Goal: Communication & Community: Share content

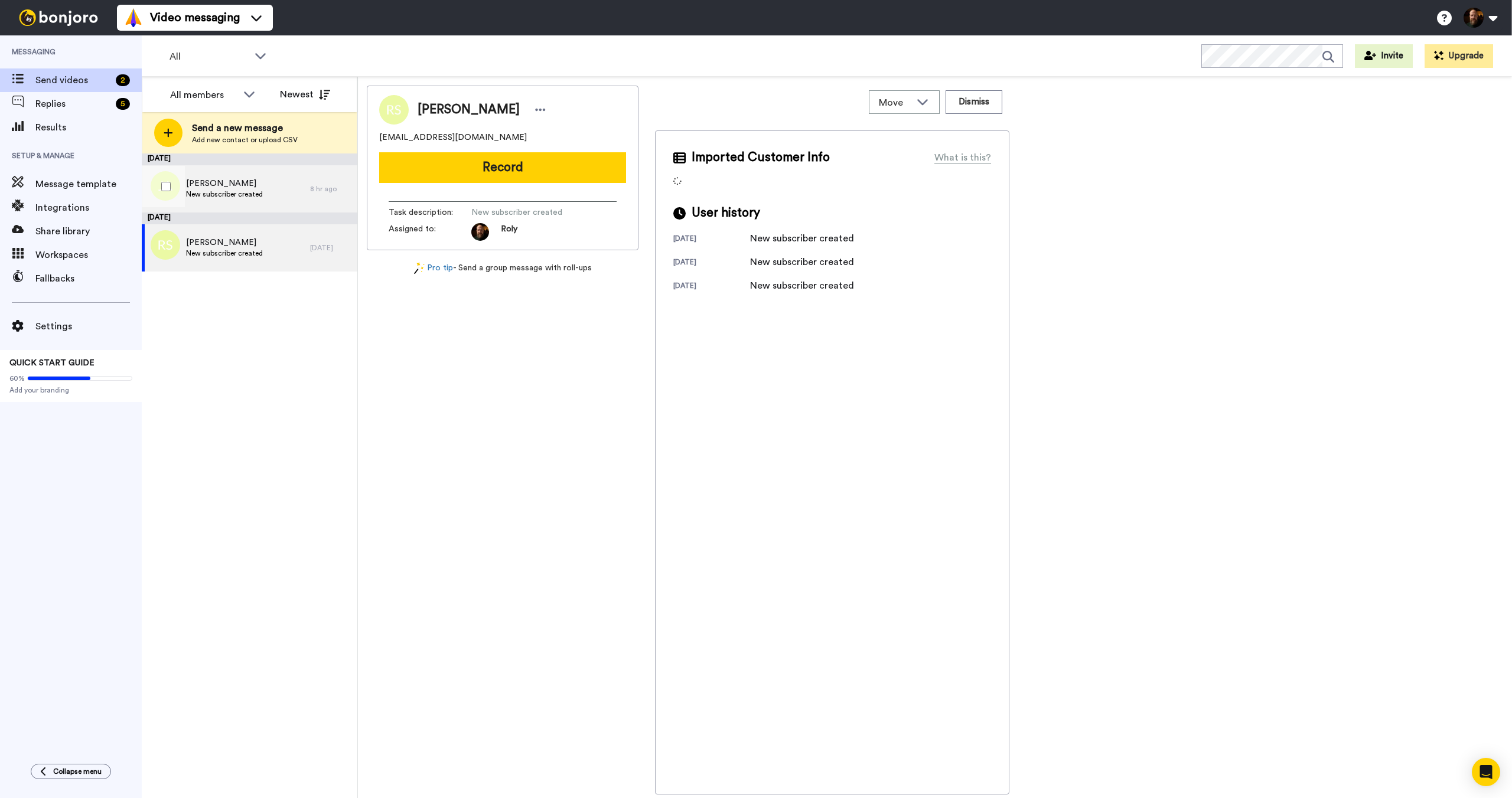
click at [240, 201] on div "[PERSON_NAME] New subscriber created" at bounding box center [226, 188] width 168 height 47
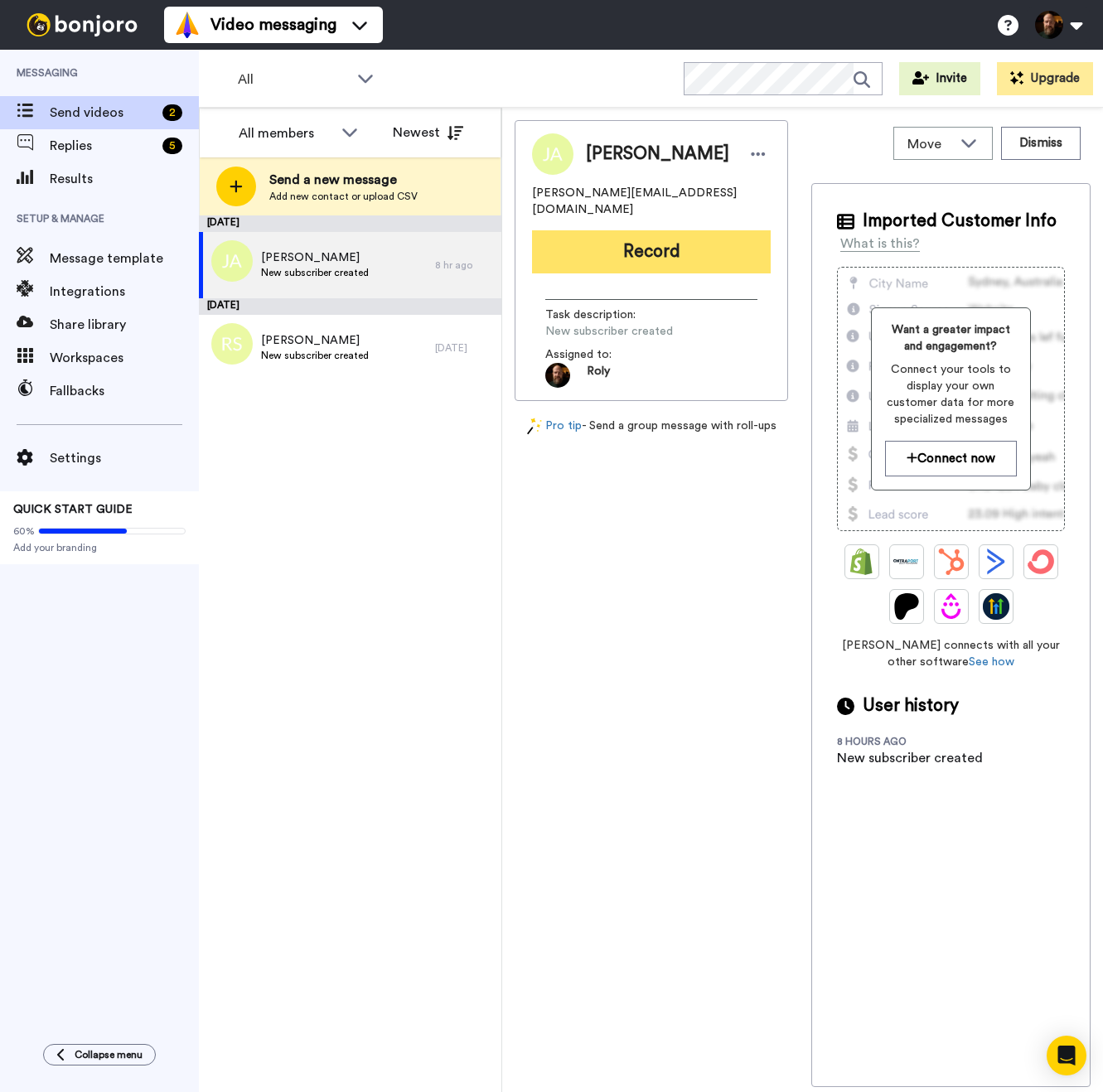
click at [694, 255] on button "Record" at bounding box center [651, 251] width 239 height 43
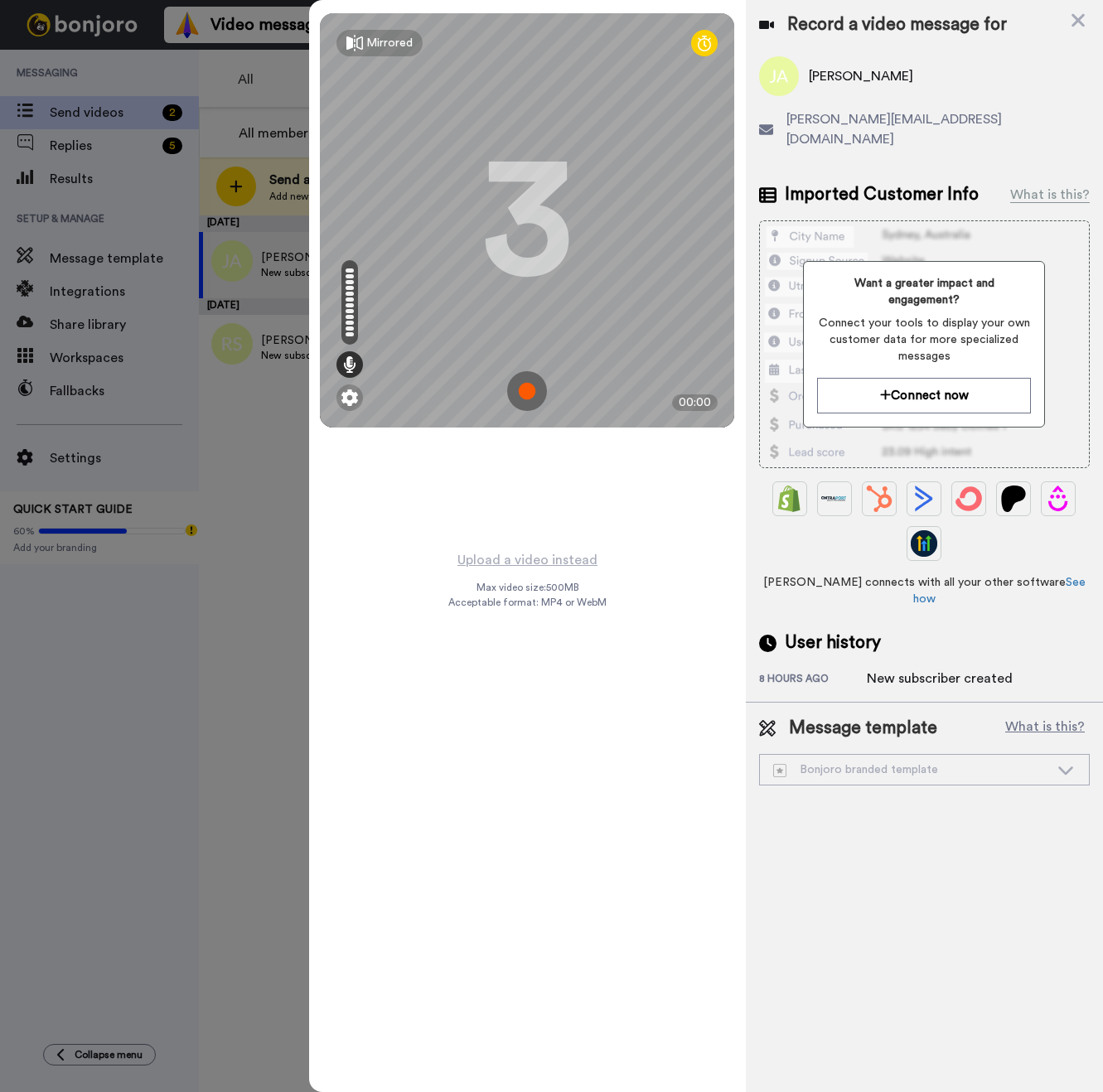
click at [151, 385] on div at bounding box center [551, 546] width 1103 height 1092
click at [530, 393] on img at bounding box center [527, 391] width 40 height 40
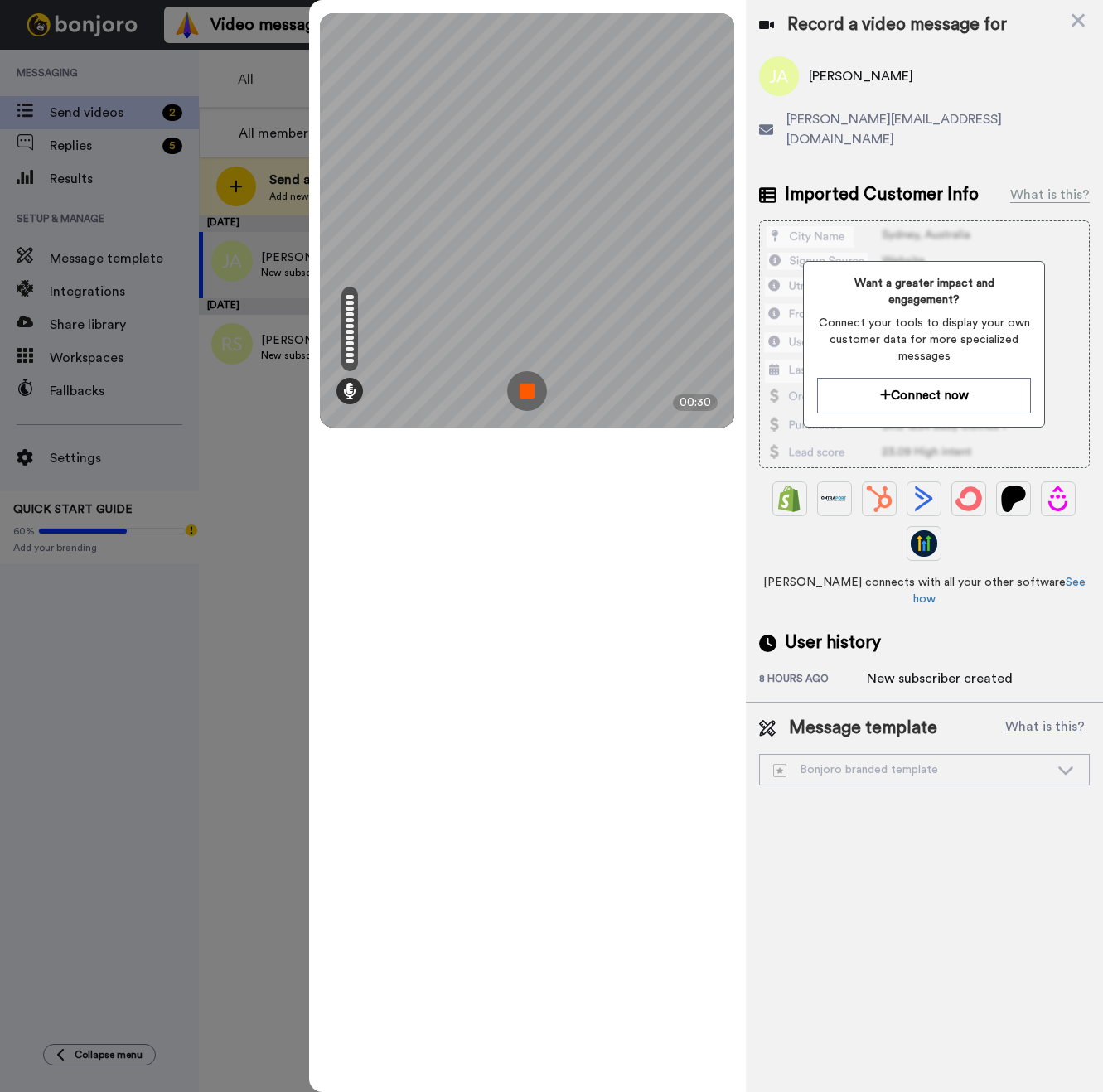
click at [530, 392] on img at bounding box center [527, 391] width 40 height 40
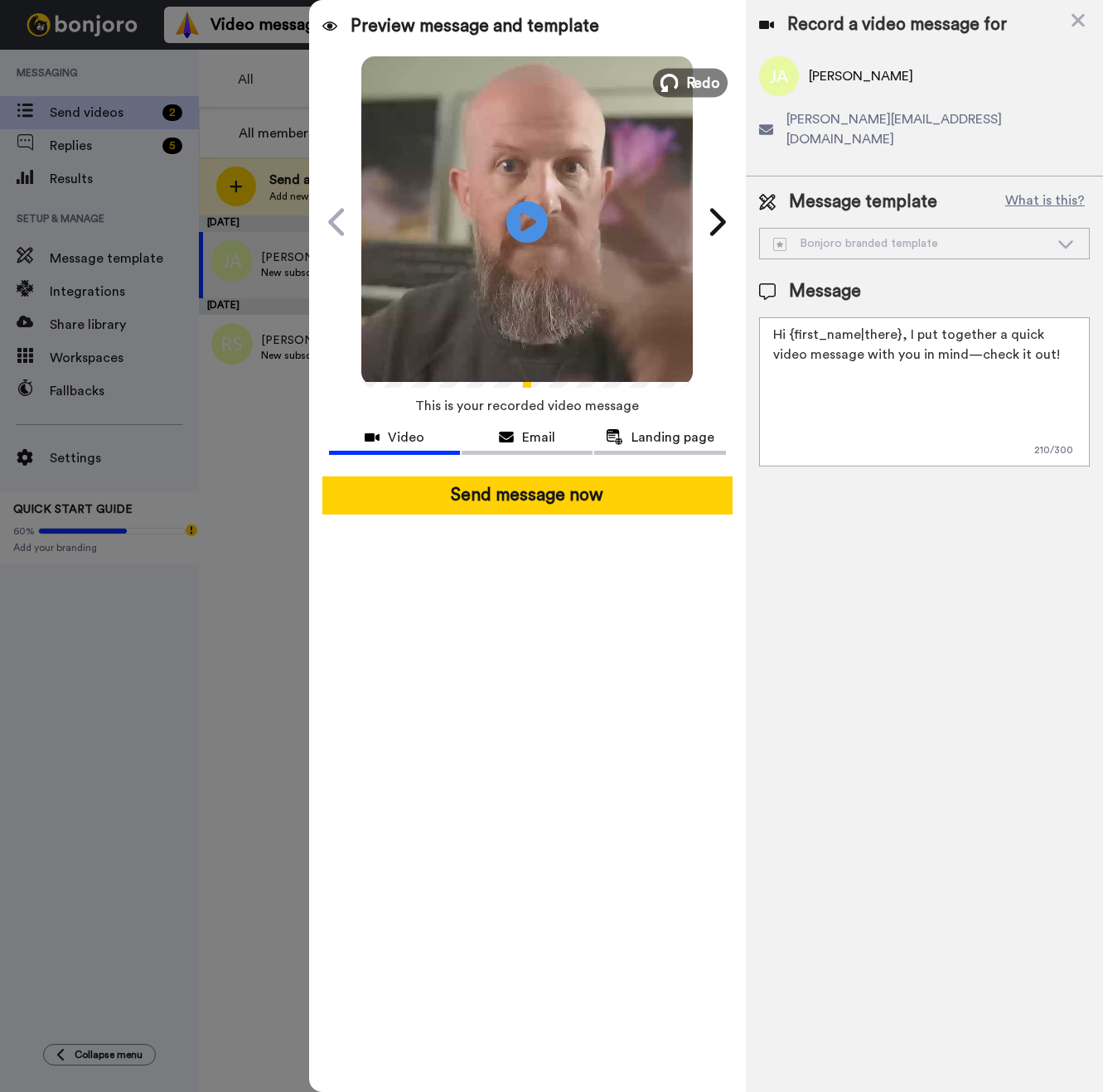
click at [690, 82] on span "Redo" at bounding box center [703, 81] width 34 height 21
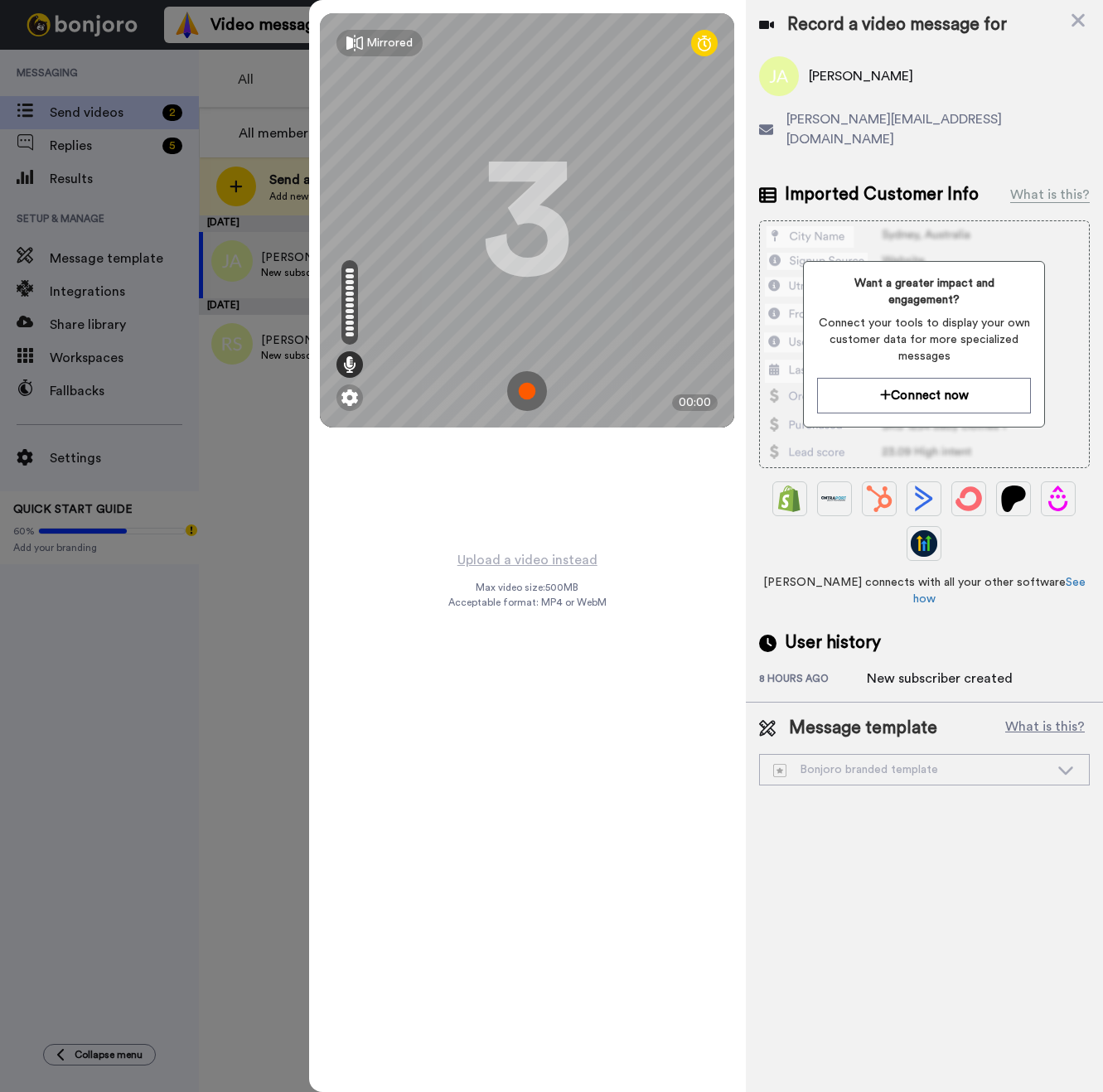
click at [532, 384] on img at bounding box center [527, 391] width 40 height 40
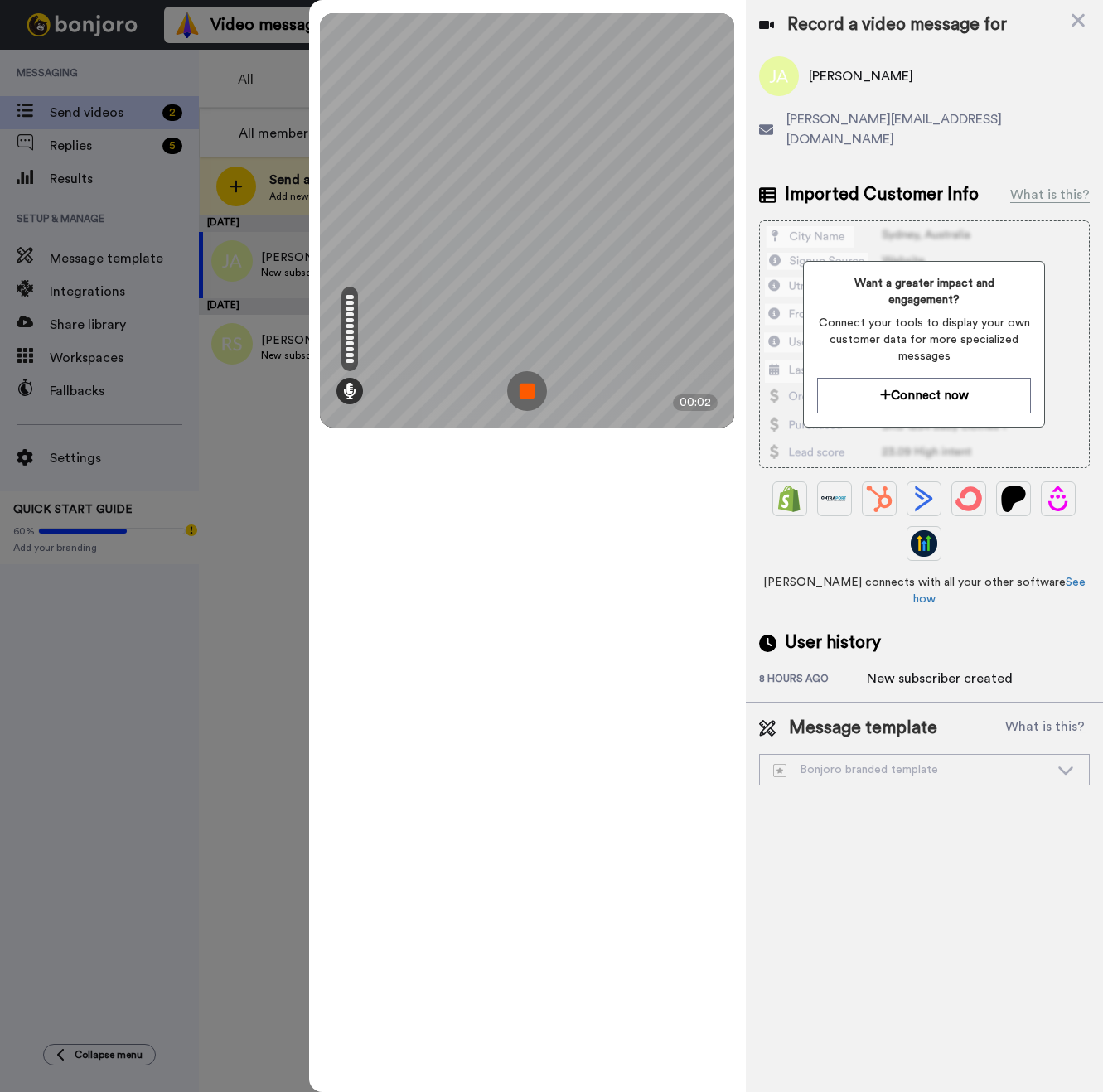
click at [531, 384] on img at bounding box center [527, 391] width 40 height 40
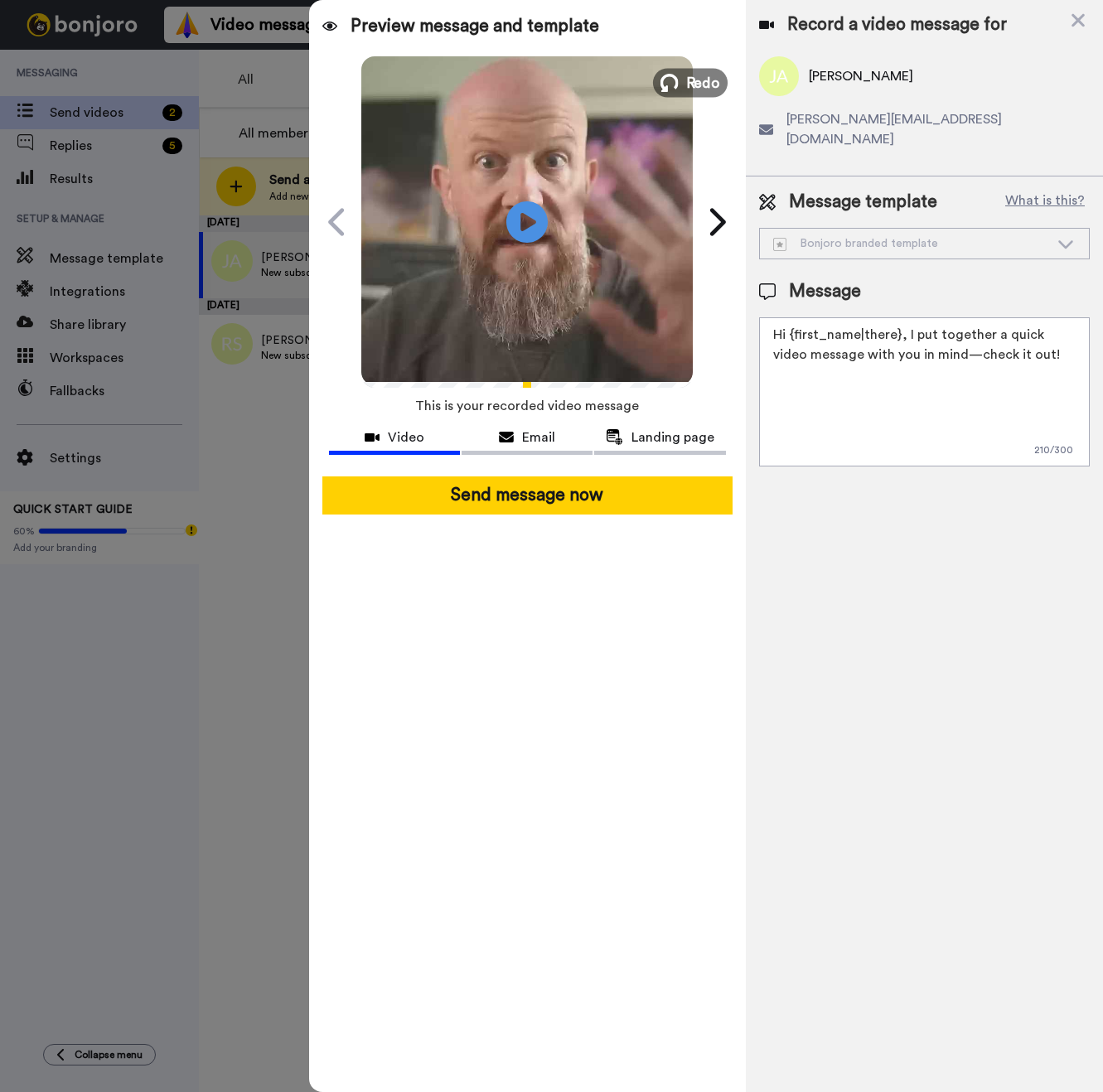
click at [688, 81] on span "Redo" at bounding box center [703, 81] width 34 height 21
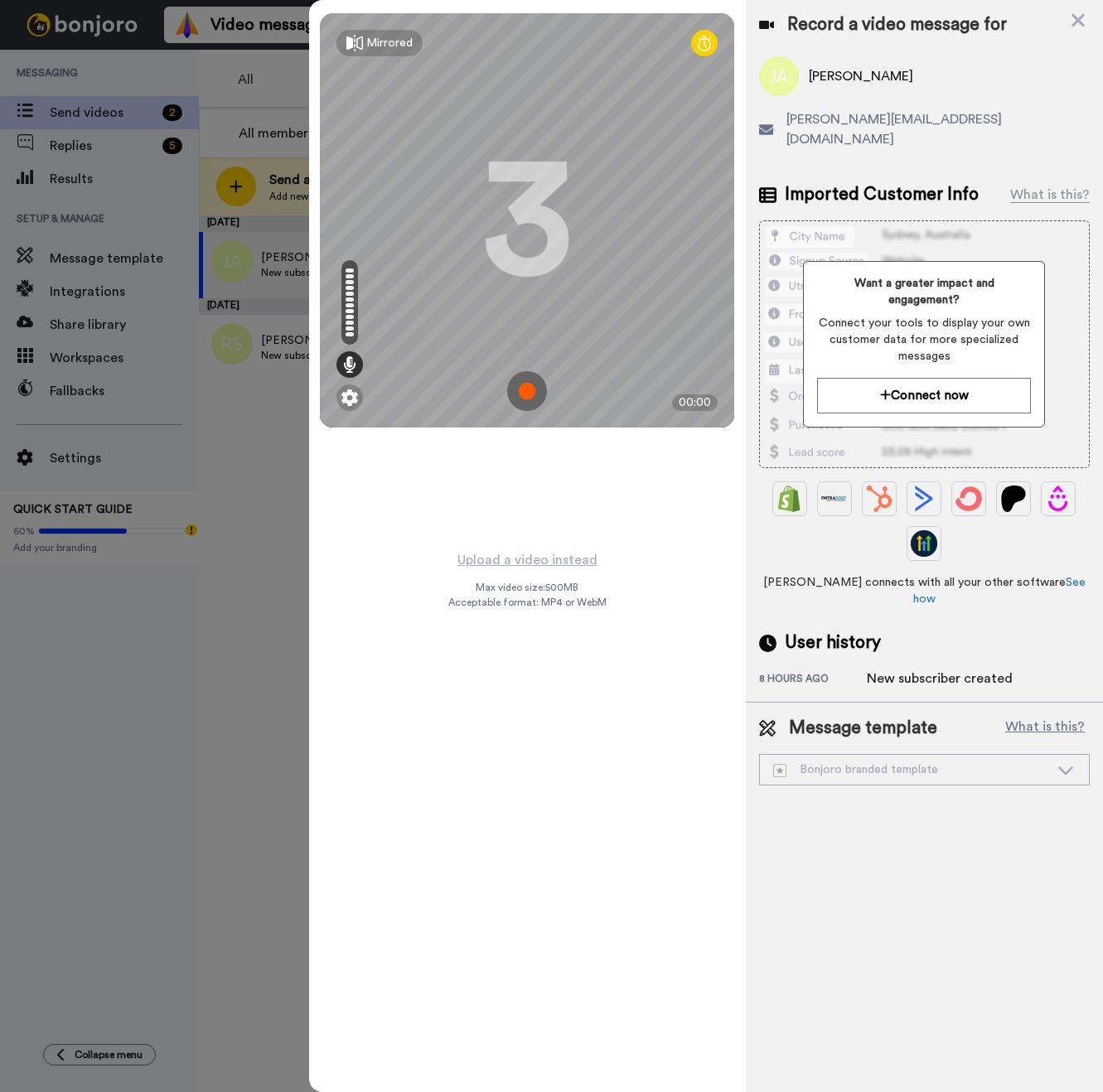
click at [530, 395] on img at bounding box center [527, 391] width 40 height 40
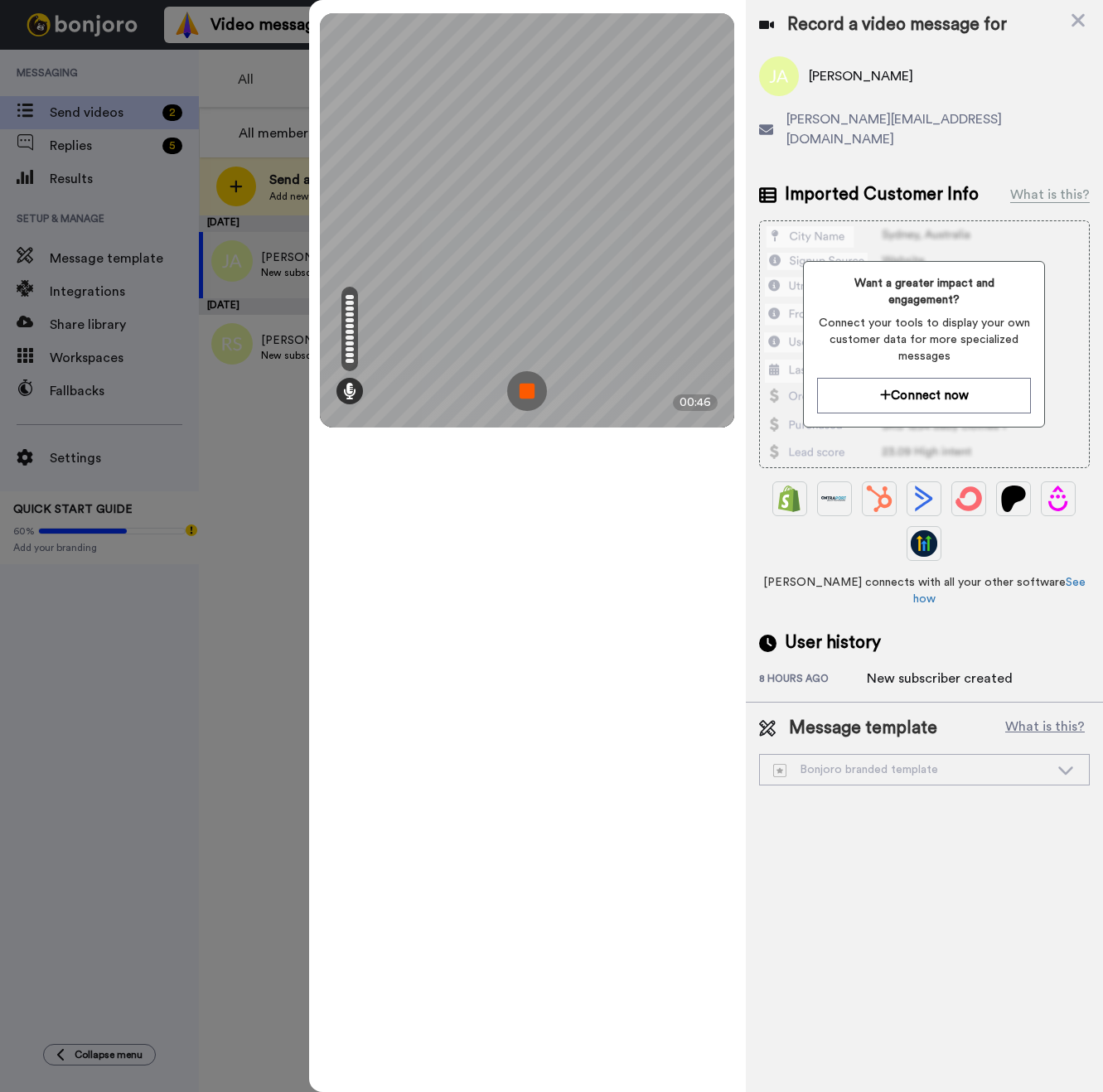
click at [522, 403] on img at bounding box center [527, 391] width 40 height 40
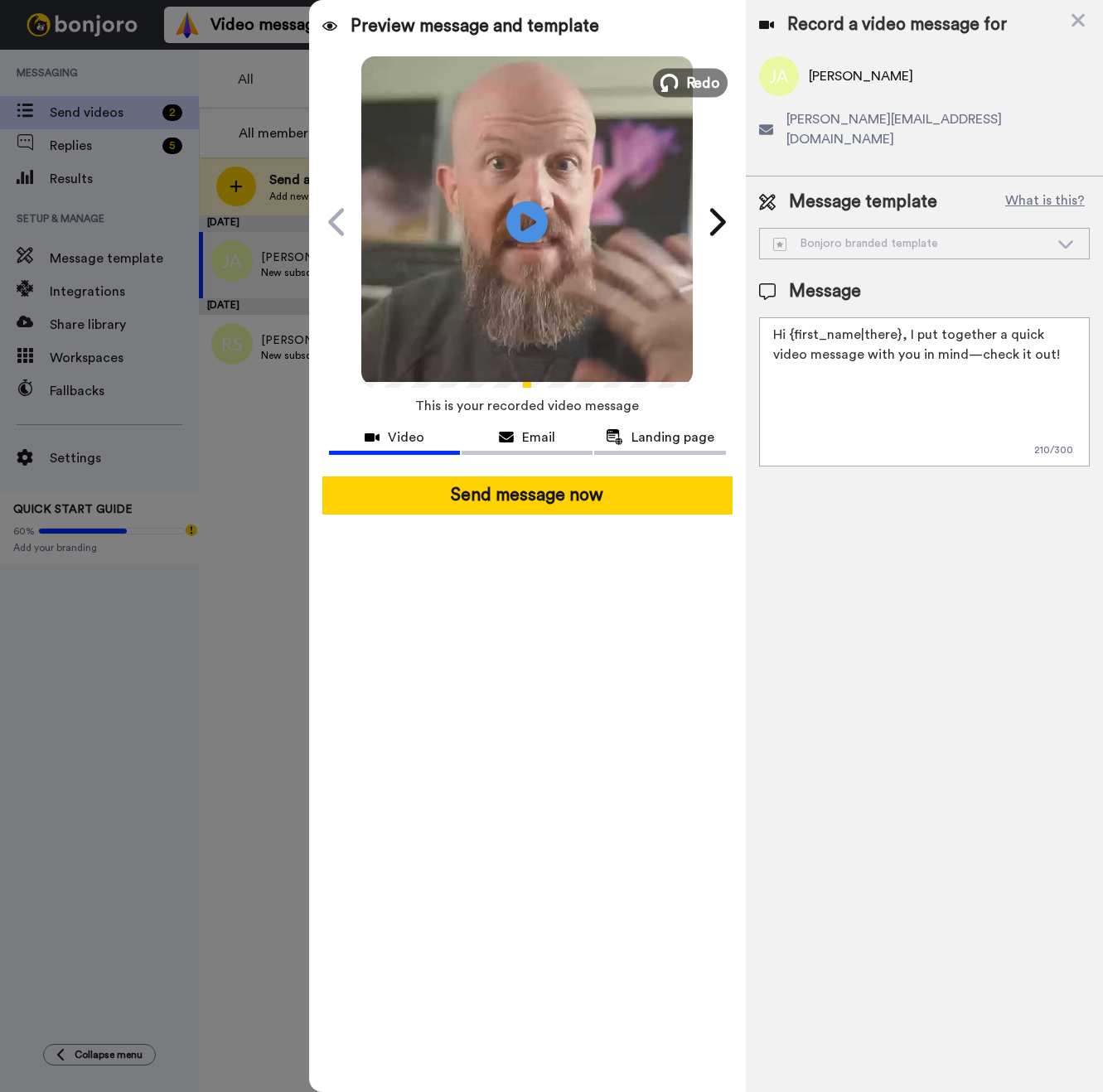
click at [700, 87] on span "Redo" at bounding box center [703, 81] width 34 height 21
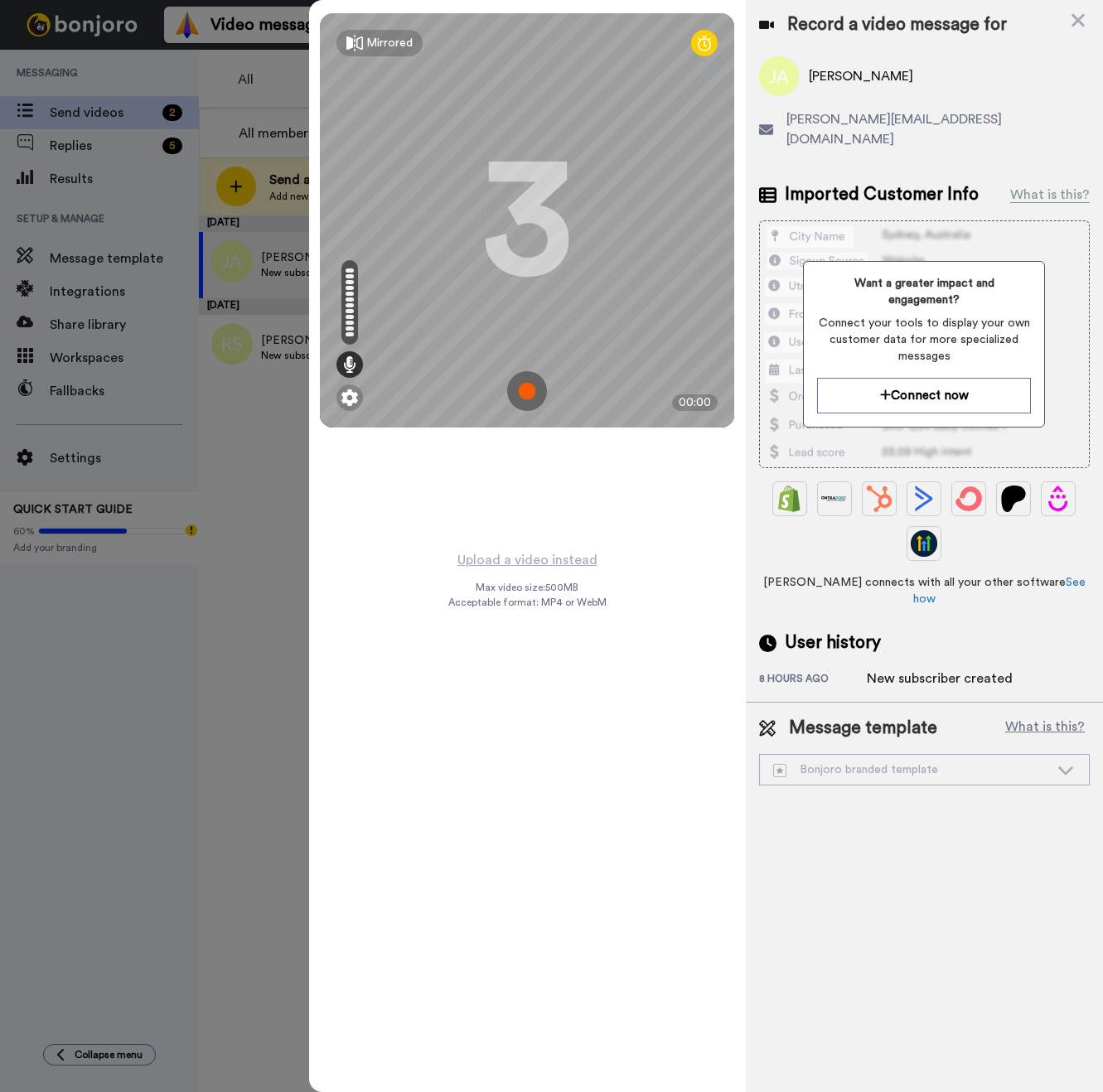
click at [528, 385] on img at bounding box center [527, 391] width 40 height 40
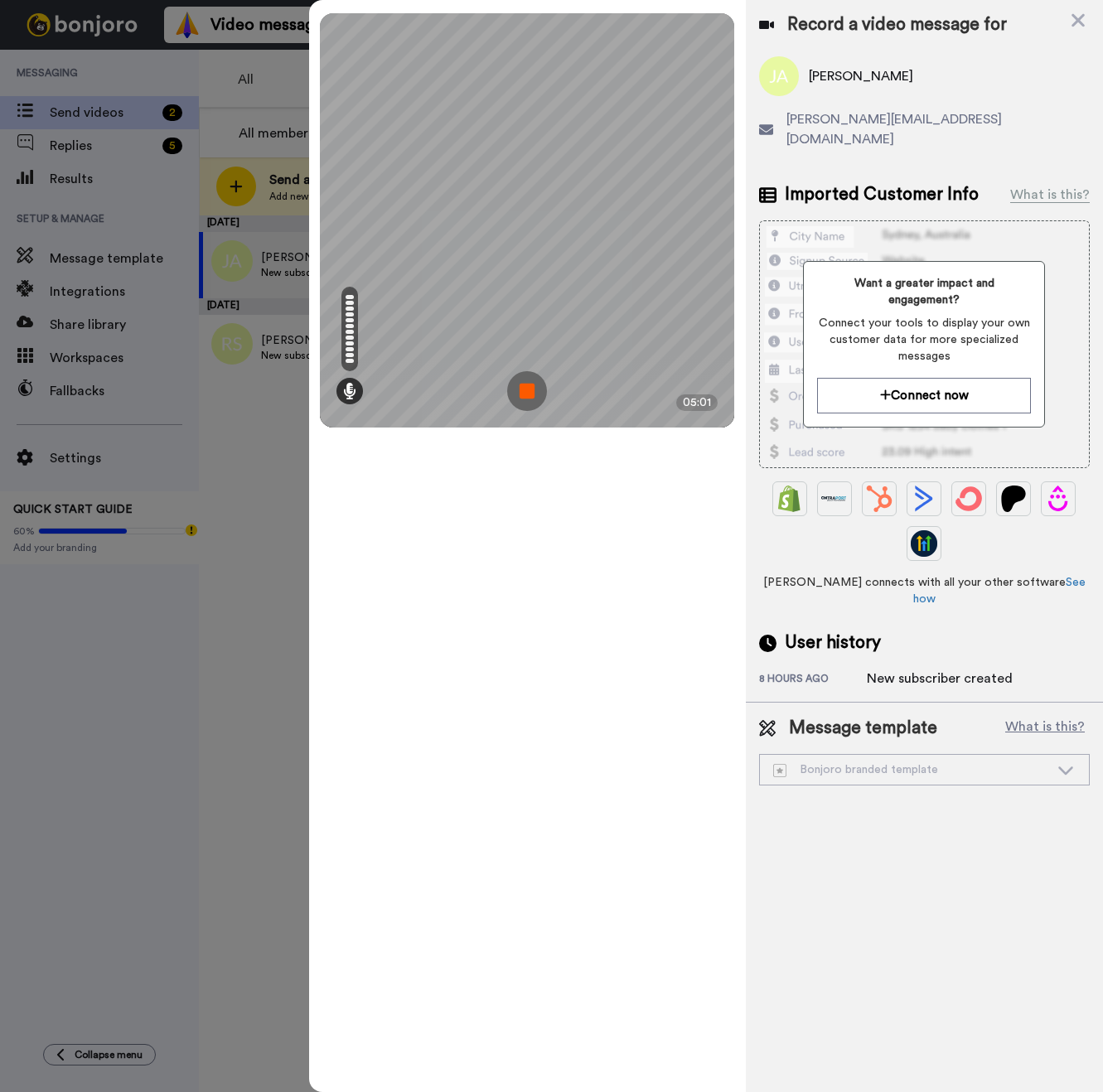
click at [527, 385] on img at bounding box center [527, 391] width 40 height 40
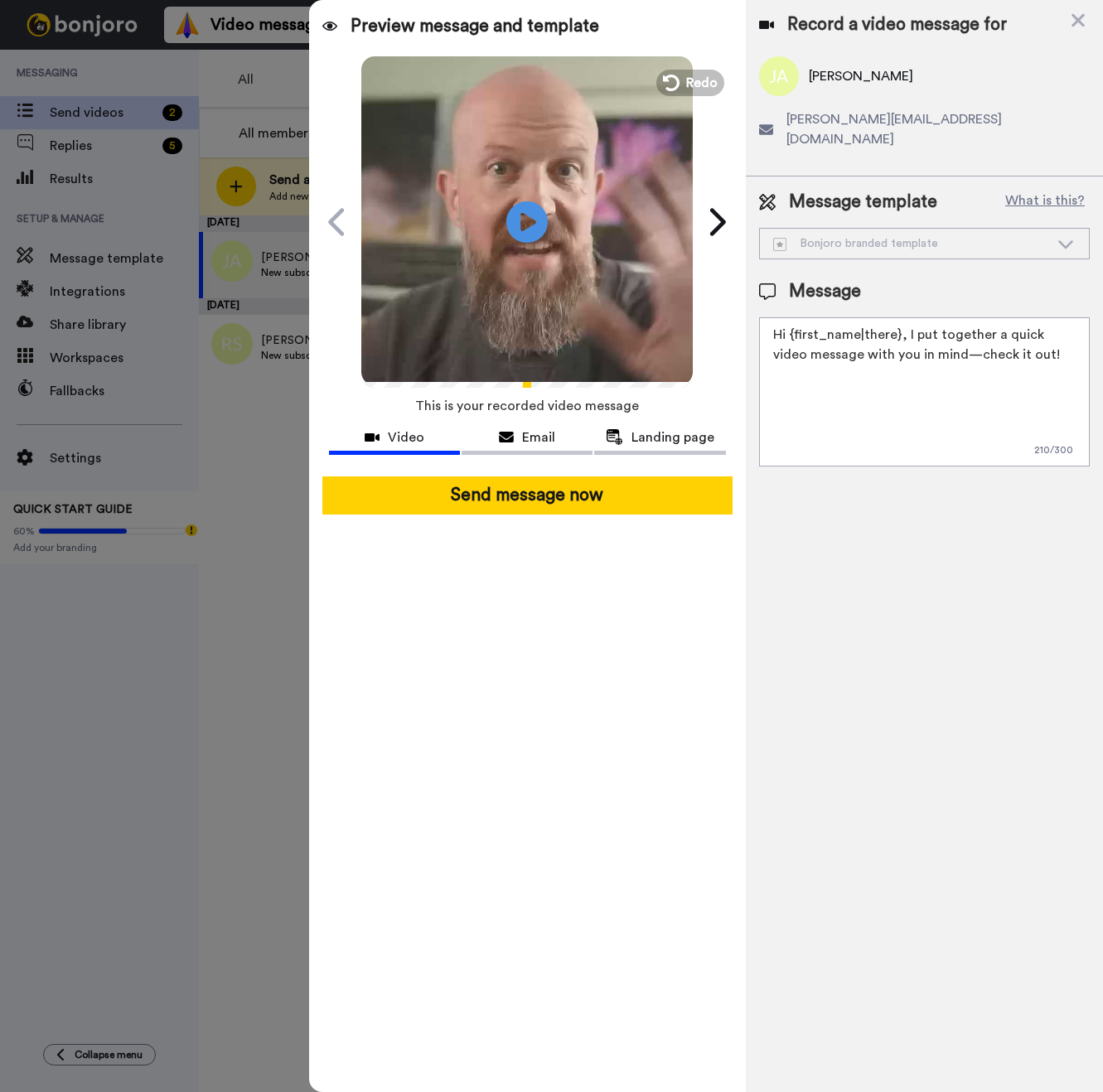
drag, startPoint x: 983, startPoint y: 340, endPoint x: 996, endPoint y: 341, distance: 13.0
click at [983, 341] on textarea "Hi {first_name|there}, I put together a quick video message with you in mind—ch…" at bounding box center [924, 392] width 331 height 149
drag, startPoint x: 1014, startPoint y: 337, endPoint x: 877, endPoint y: 340, distance: 137.0
click at [877, 340] on textarea "Hi {first_name|there}, I put together a quick video message with you in mind—ch…" at bounding box center [924, 392] width 331 height 149
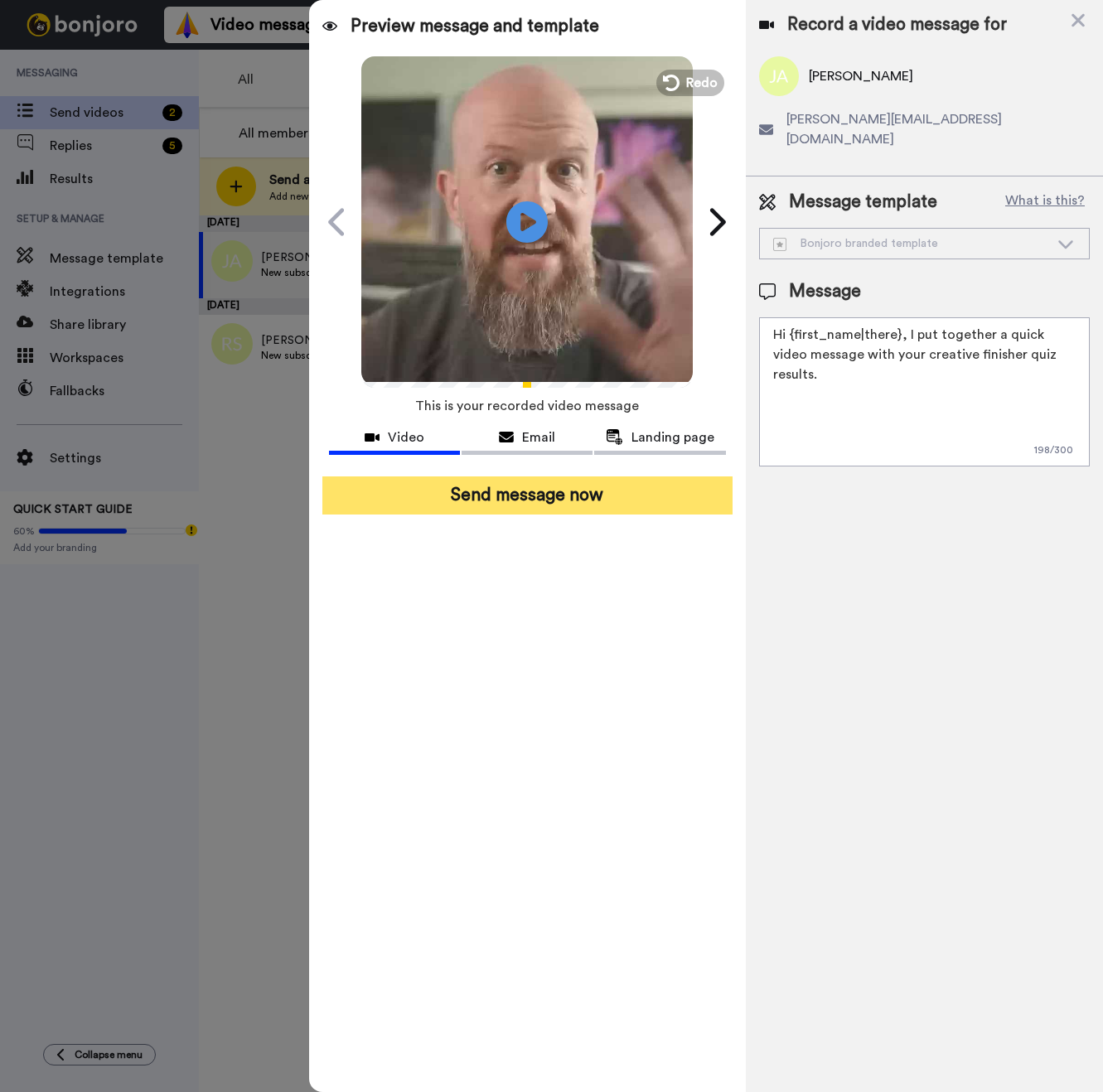
type textarea "Hi {first_name|there}, I put together a quick video message with your creative …"
click at [538, 501] on button "Send message now" at bounding box center [527, 495] width 410 height 38
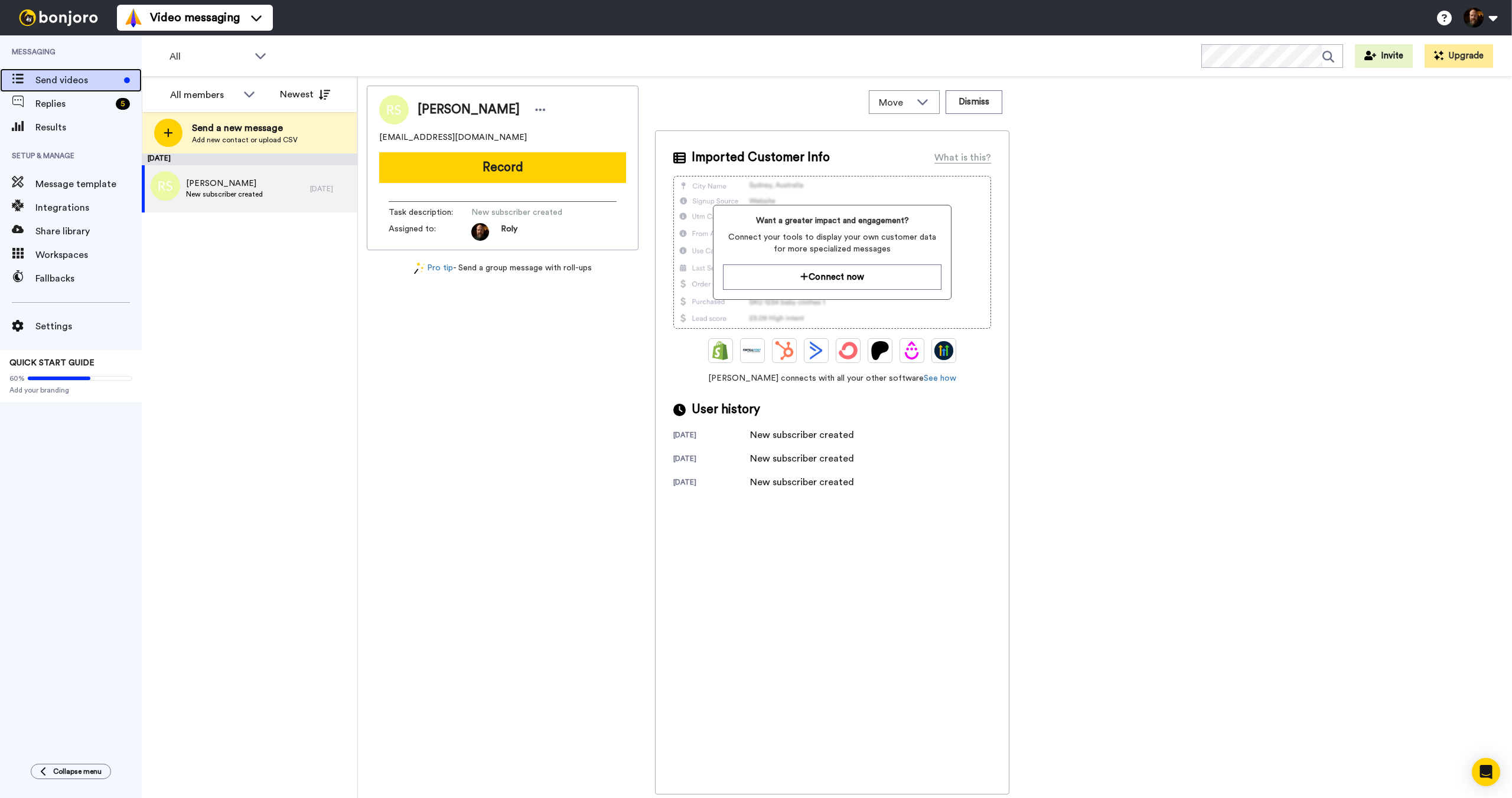
click at [55, 76] on span "Send videos" at bounding box center [77, 80] width 84 height 14
